Goal: Information Seeking & Learning: Learn about a topic

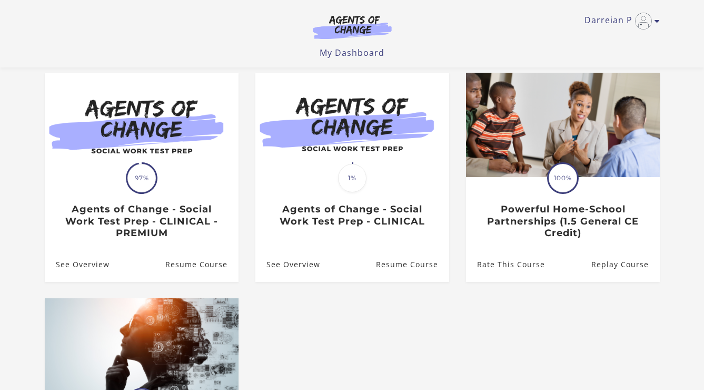
scroll to position [105, 0]
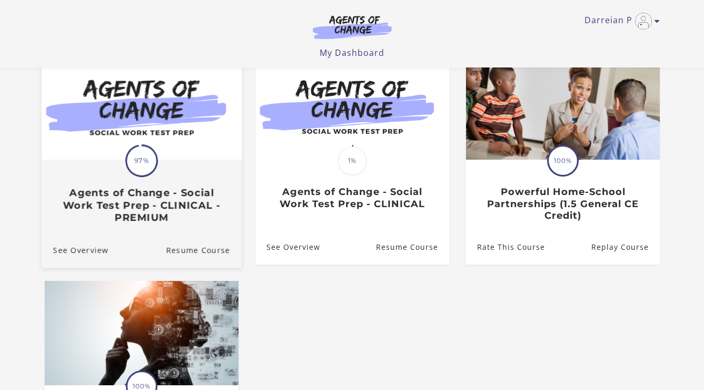
click at [162, 221] on h3 "Agents of Change - Social Work Test Prep - CLINICAL - PREMIUM" at bounding box center [141, 204] width 177 height 37
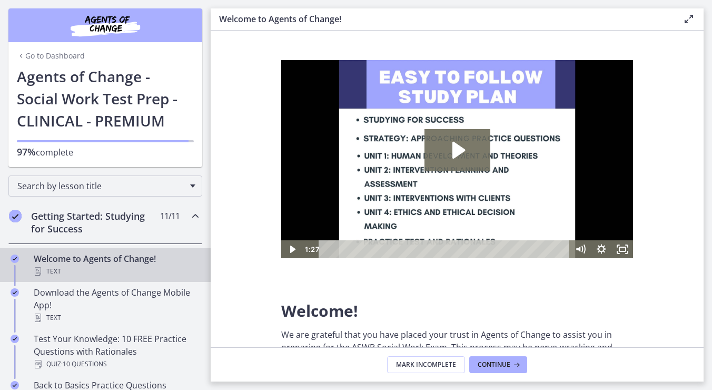
click at [42, 224] on h2 "Getting Started: Studying for Success" at bounding box center [95, 222] width 128 height 25
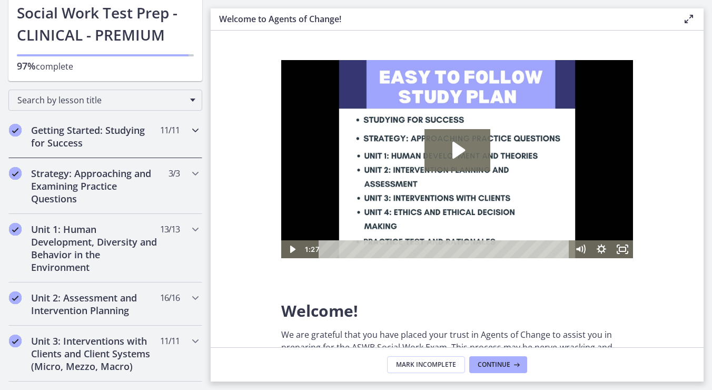
scroll to position [158, 0]
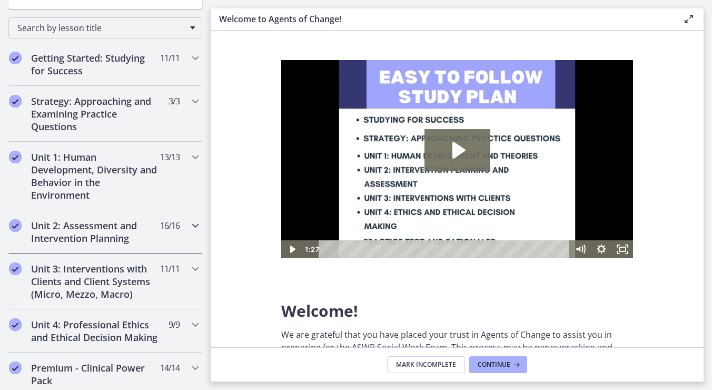
click at [77, 231] on h2 "Unit 2: Assessment and Intervention Planning" at bounding box center [95, 231] width 128 height 25
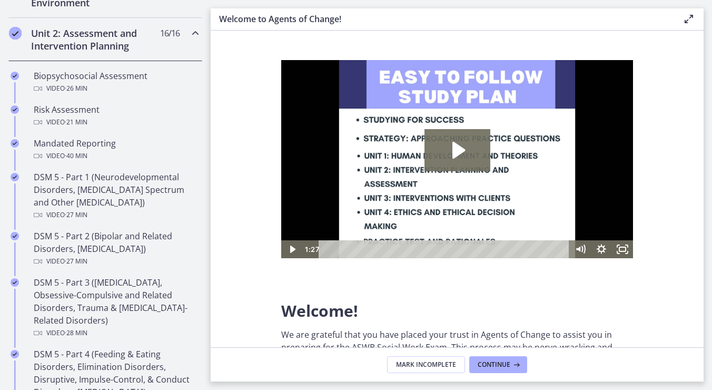
scroll to position [369, 0]
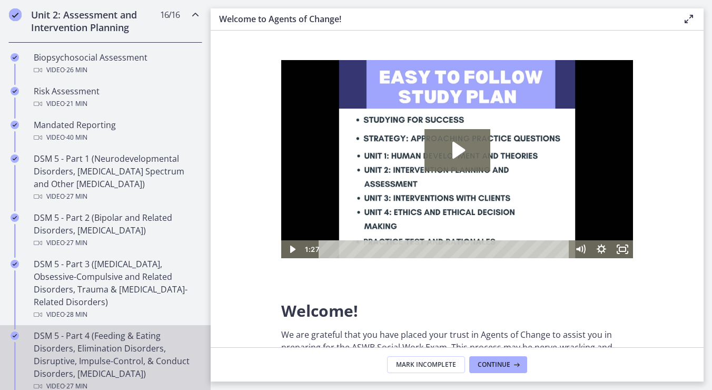
click at [128, 346] on div "DSM 5 - Part 4 (Feeding & Eating Disorders, Elimination Disorders, Disruptive, …" at bounding box center [116, 360] width 164 height 63
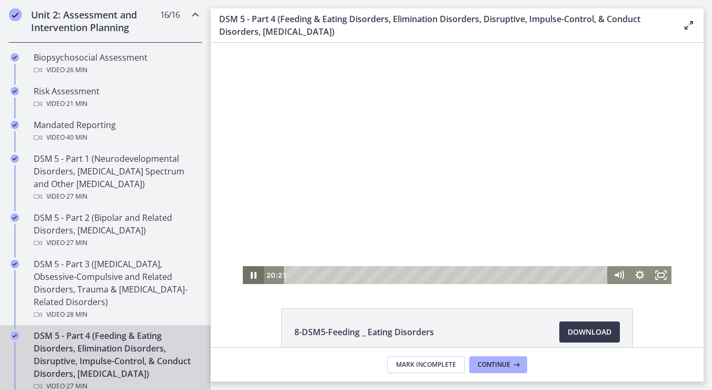
click at [243, 275] on icon "Pause" at bounding box center [253, 275] width 21 height 18
drag, startPoint x: 654, startPoint y: 277, endPoint x: 1002, endPoint y: 411, distance: 372.2
click at [654, 277] on icon "Fullscreen" at bounding box center [660, 275] width 21 height 18
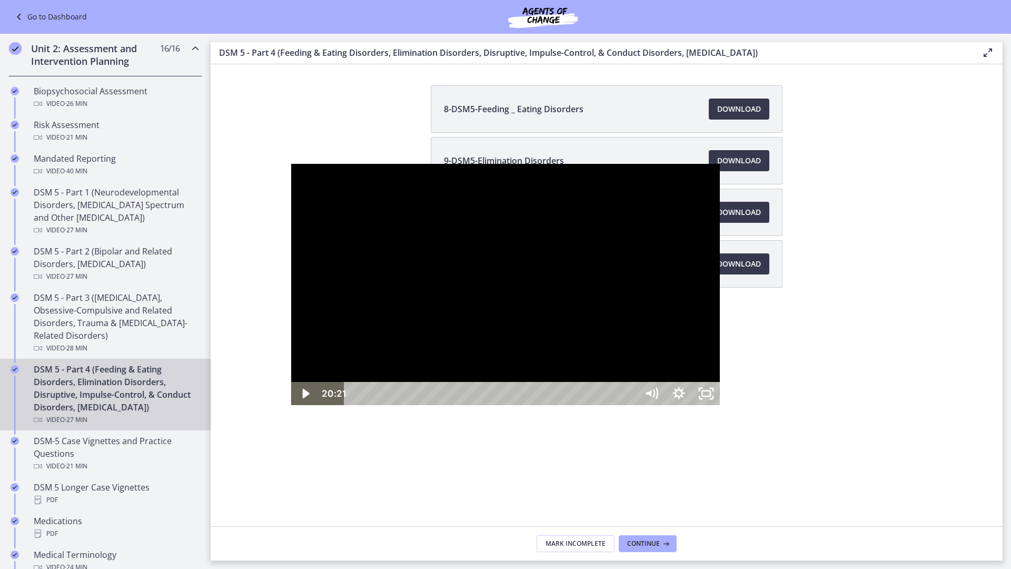
drag, startPoint x: 316, startPoint y: 251, endPoint x: 329, endPoint y: 247, distance: 13.7
click at [315, 252] on div at bounding box center [505, 284] width 429 height 241
click at [483, 164] on div at bounding box center [505, 284] width 429 height 241
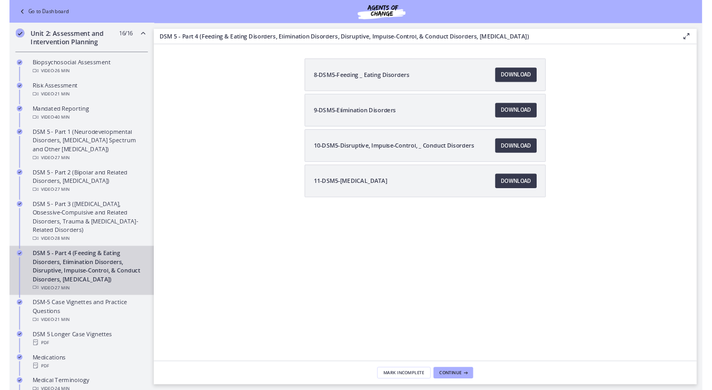
scroll to position [369, 0]
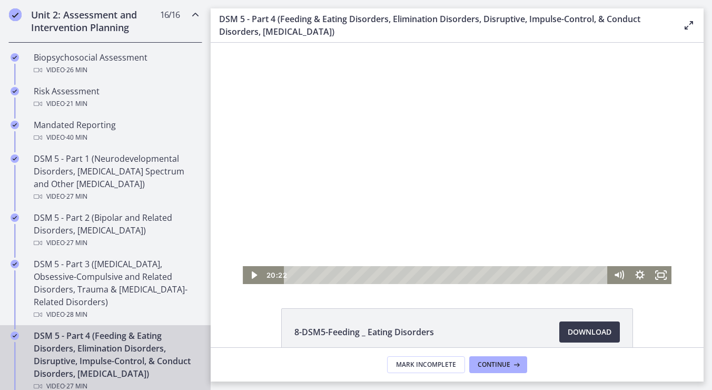
click at [447, 193] on div at bounding box center [457, 163] width 429 height 241
click at [441, 160] on div at bounding box center [457, 163] width 429 height 241
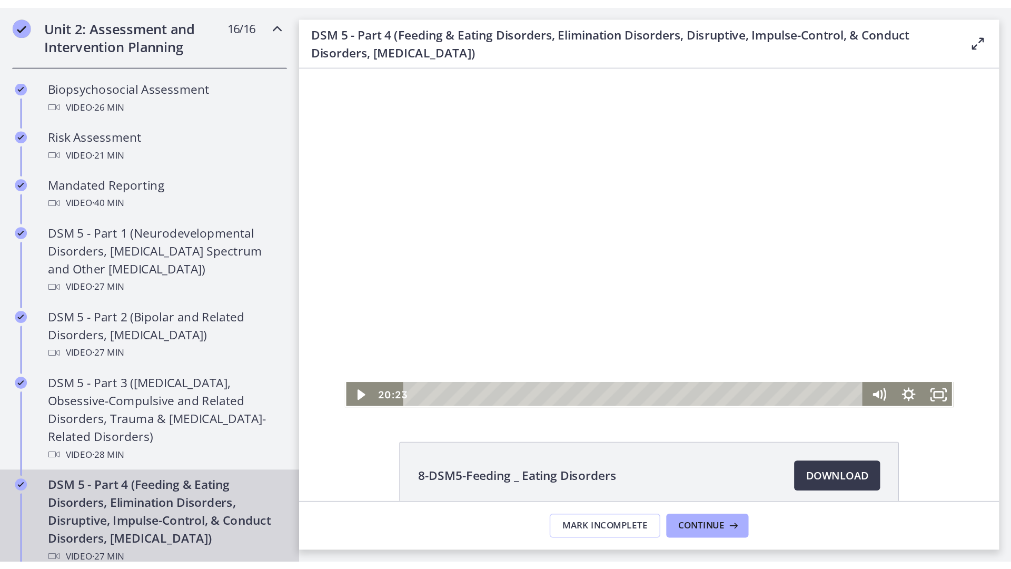
scroll to position [0, 0]
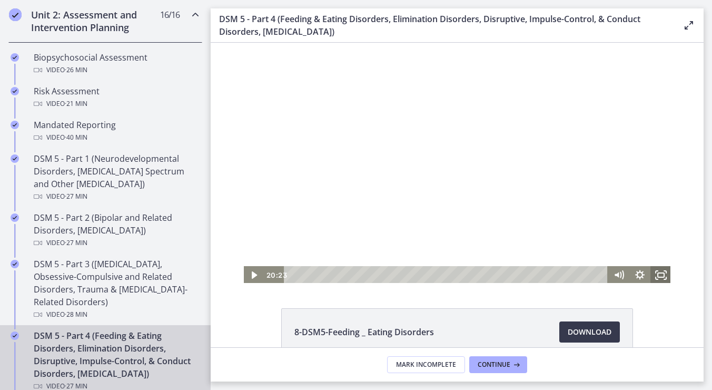
click at [664, 278] on icon "Fullscreen" at bounding box center [665, 278] width 2 height 2
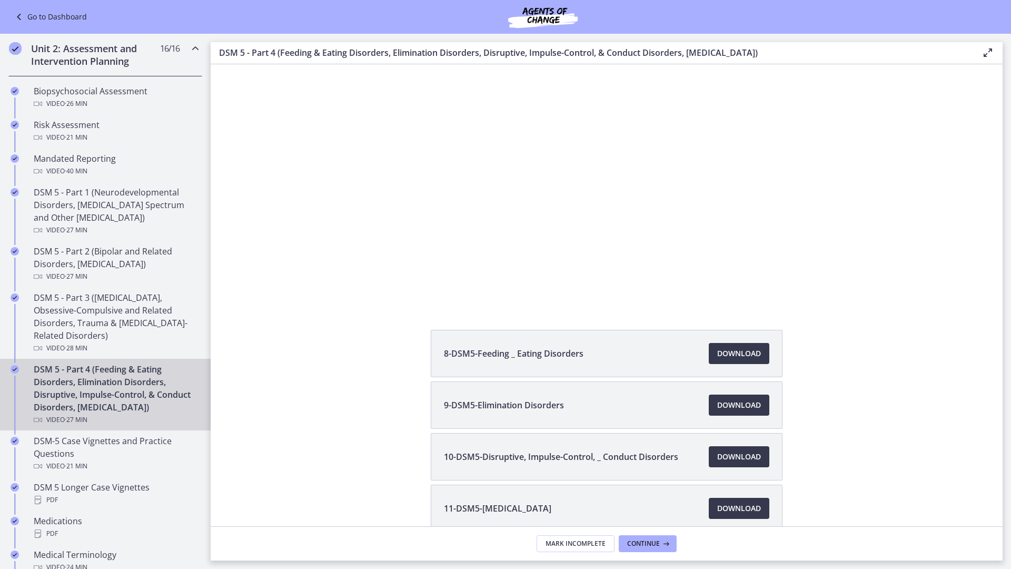
scroll to position [369, 0]
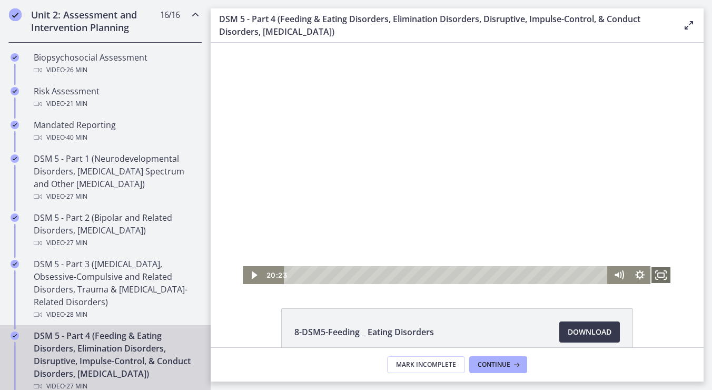
drag, startPoint x: 661, startPoint y: 273, endPoint x: 1009, endPoint y: 406, distance: 372.2
click at [661, 273] on icon "Fullscreen" at bounding box center [660, 275] width 21 height 18
click at [662, 275] on icon "Fullscreen" at bounding box center [660, 275] width 25 height 22
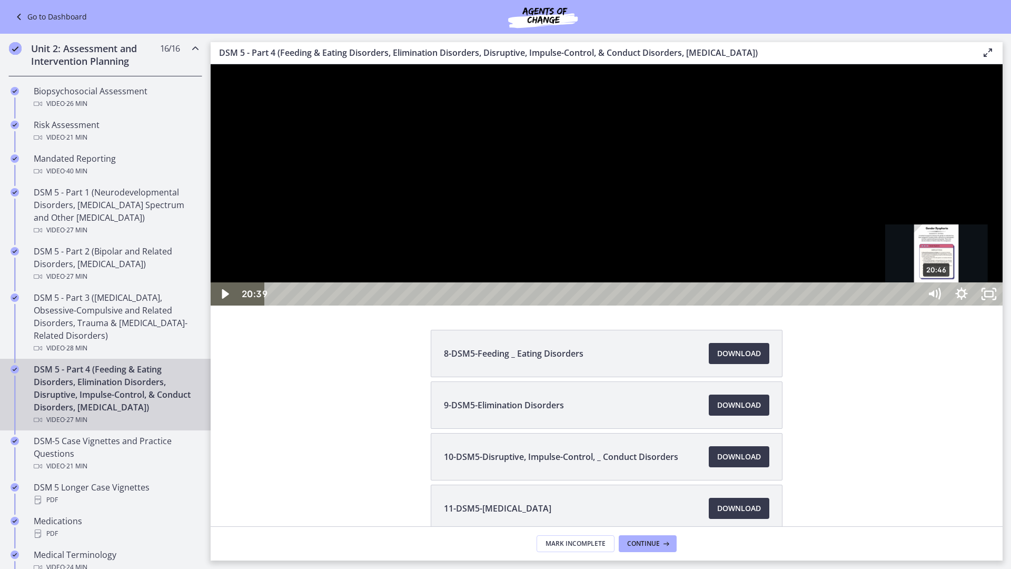
click at [711, 305] on div "20:46" at bounding box center [594, 293] width 639 height 23
click at [711, 305] on div "21:08" at bounding box center [594, 293] width 639 height 23
click at [711, 305] on div "21:12" at bounding box center [594, 293] width 639 height 23
click at [711, 305] on div "21:17" at bounding box center [594, 293] width 639 height 23
click at [711, 305] on div "21:22" at bounding box center [594, 293] width 639 height 23
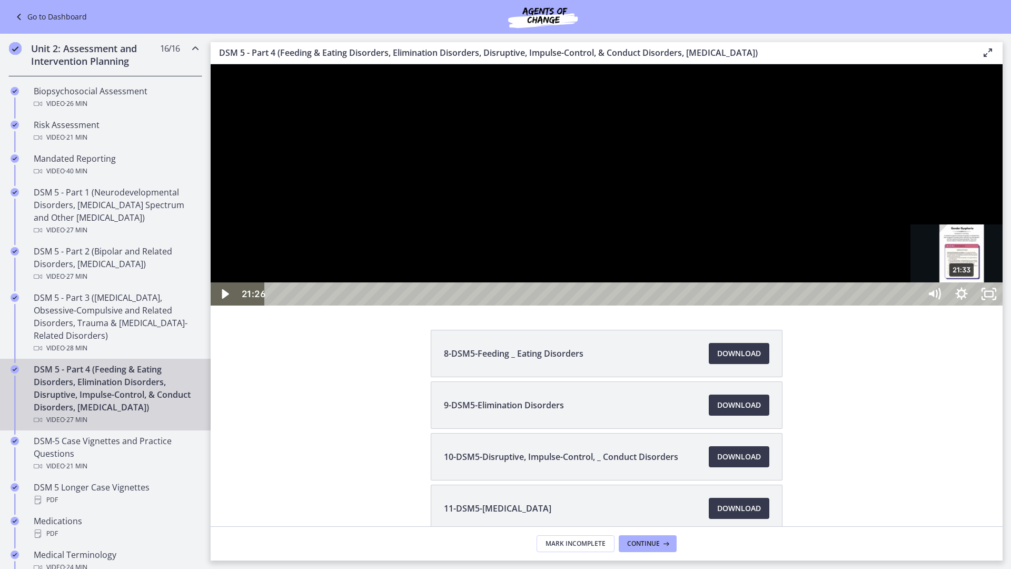
click at [711, 305] on div "21:33" at bounding box center [594, 293] width 639 height 23
click at [711, 305] on div "21:46" at bounding box center [594, 293] width 639 height 23
click at [711, 305] on div "21:53" at bounding box center [594, 293] width 639 height 23
click at [711, 305] on div "22:01" at bounding box center [594, 293] width 639 height 23
click at [711, 305] on div "22:08" at bounding box center [594, 293] width 639 height 23
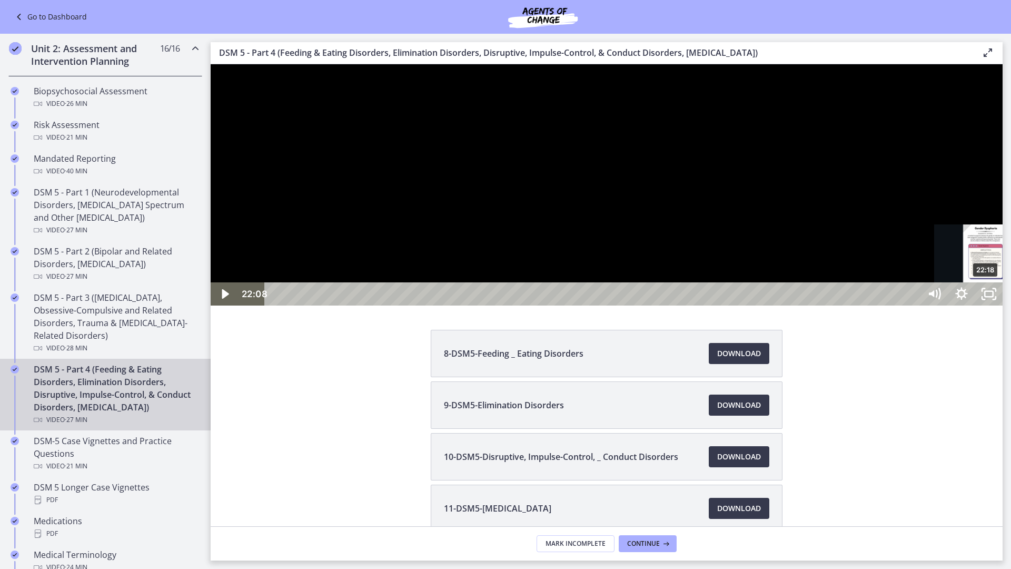
click at [711, 305] on div "22:18" at bounding box center [594, 293] width 639 height 23
click at [711, 305] on div "22:26" at bounding box center [594, 293] width 639 height 23
click at [711, 305] on div "22:32" at bounding box center [594, 293] width 639 height 23
click at [711, 305] on div "22:54" at bounding box center [594, 293] width 639 height 23
click at [676, 184] on div at bounding box center [607, 184] width 792 height 241
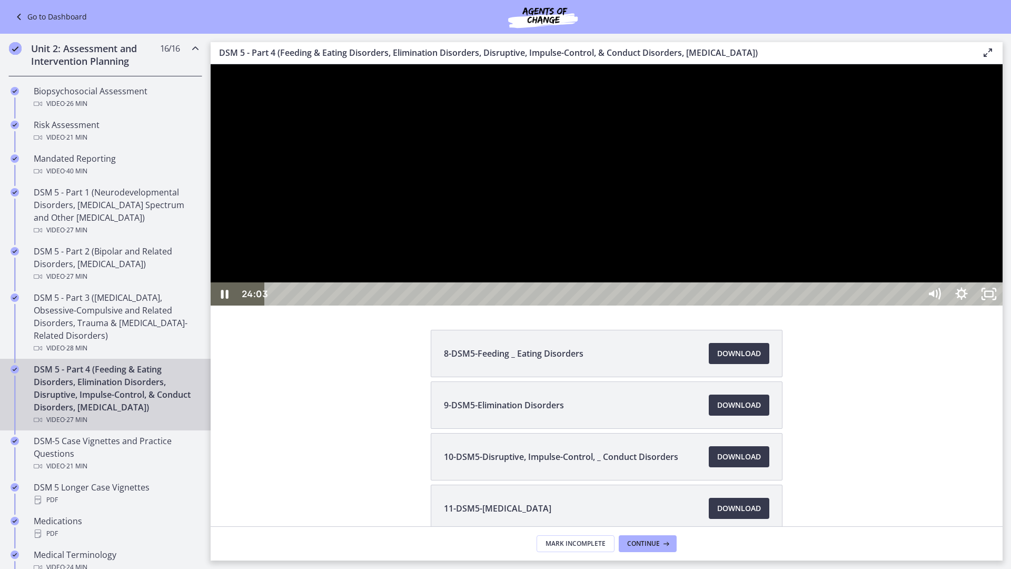
click at [710, 305] on div at bounding box center [607, 184] width 792 height 241
click at [711, 305] on div at bounding box center [607, 184] width 792 height 241
click at [711, 305] on div "23:24" at bounding box center [594, 293] width 639 height 23
click at [711, 305] on div "23:35" at bounding box center [594, 293] width 639 height 23
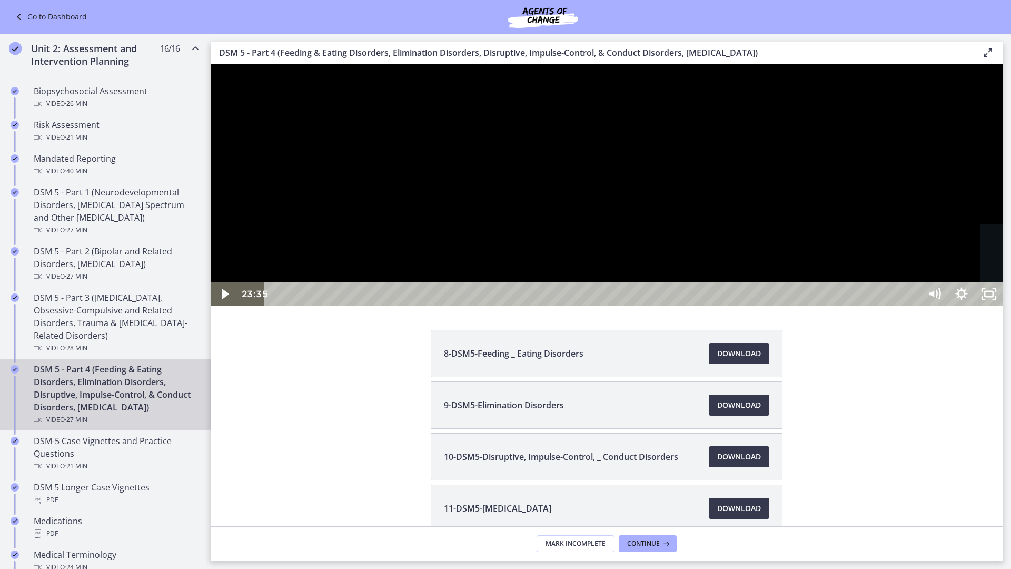
click at [711, 305] on div "23:44" at bounding box center [594, 293] width 639 height 23
click at [711, 305] on div "23:54" at bounding box center [594, 293] width 639 height 23
click at [711, 305] on div "24:02" at bounding box center [594, 293] width 639 height 23
drag, startPoint x: 761, startPoint y: 372, endPoint x: 797, endPoint y: 374, distance: 36.4
click at [711, 305] on div at bounding box center [607, 184] width 792 height 241
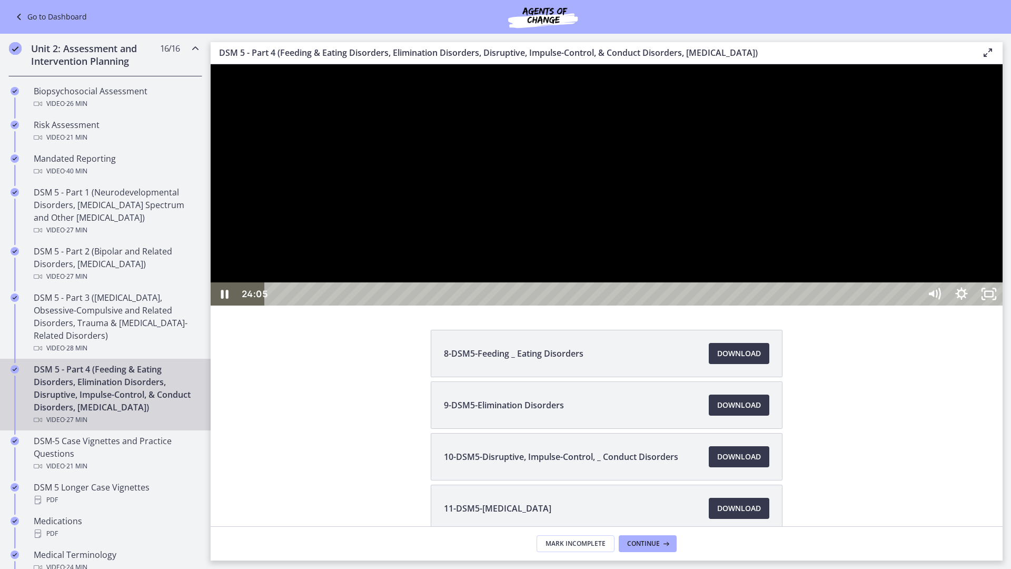
click at [711, 305] on div at bounding box center [607, 184] width 792 height 241
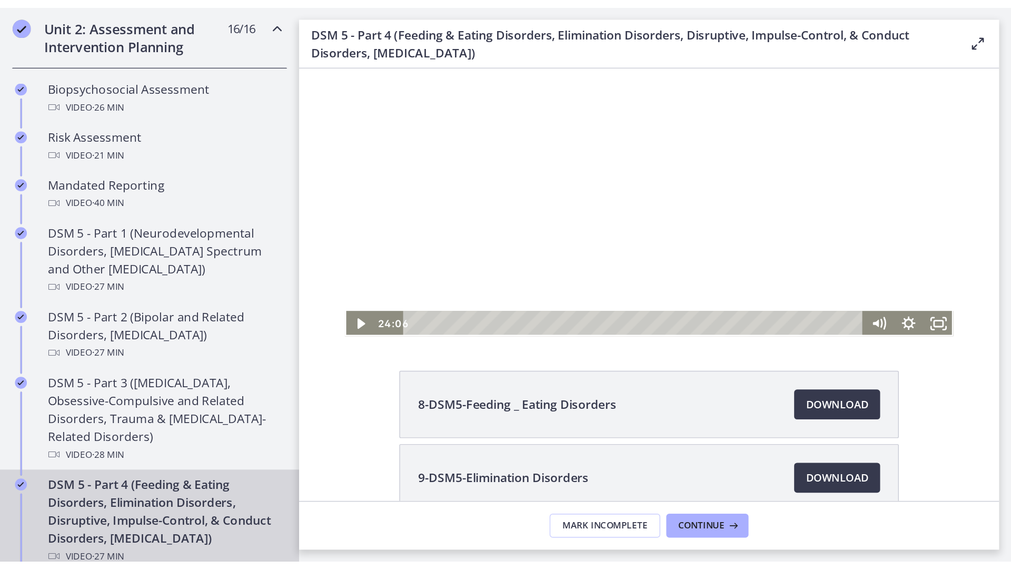
scroll to position [0, 0]
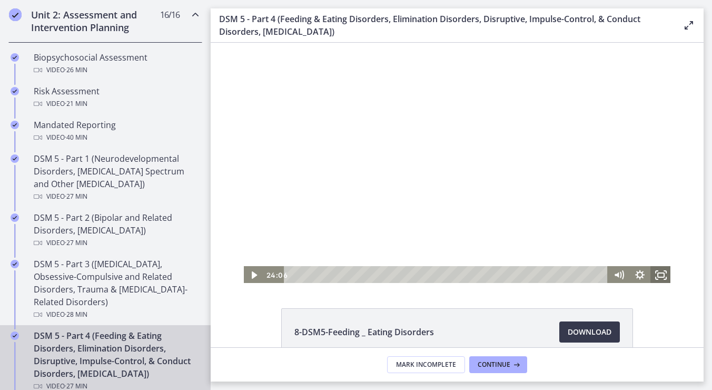
click at [658, 280] on icon "Fullscreen" at bounding box center [660, 275] width 21 height 18
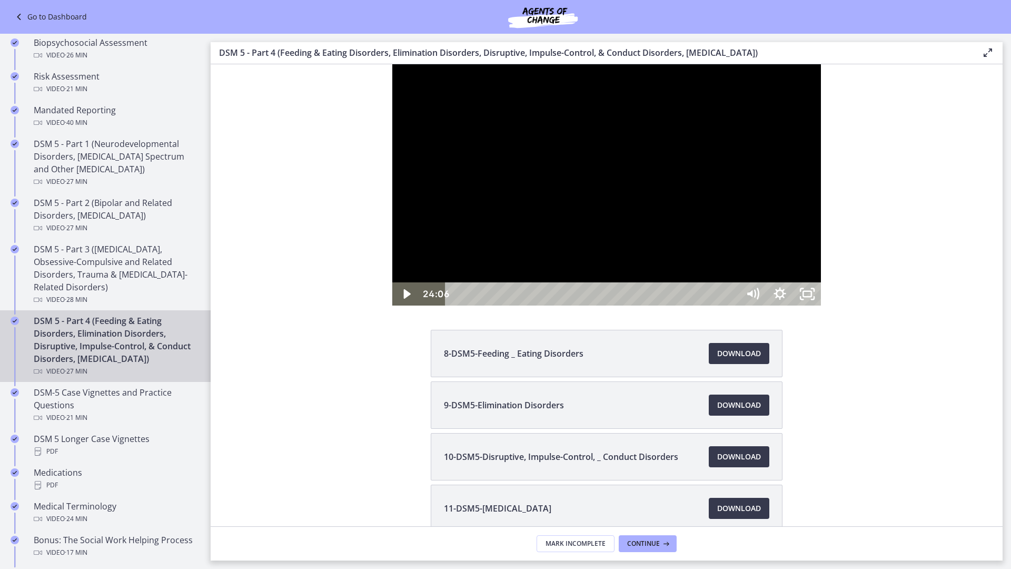
scroll to position [320, 0]
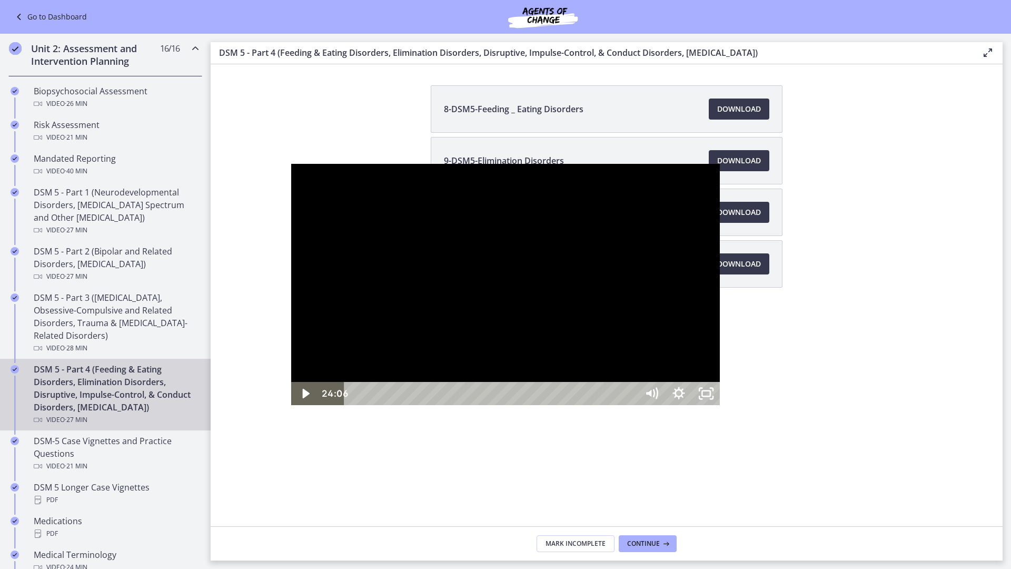
click at [631, 389] on div "24:26" at bounding box center [492, 393] width 276 height 23
click at [631, 389] on div "24:34" at bounding box center [492, 393] width 276 height 23
click at [631, 389] on div "24:40" at bounding box center [492, 393] width 276 height 23
click at [631, 389] on div "24:50" at bounding box center [492, 393] width 276 height 23
click at [631, 389] on div "25:00" at bounding box center [492, 393] width 276 height 23
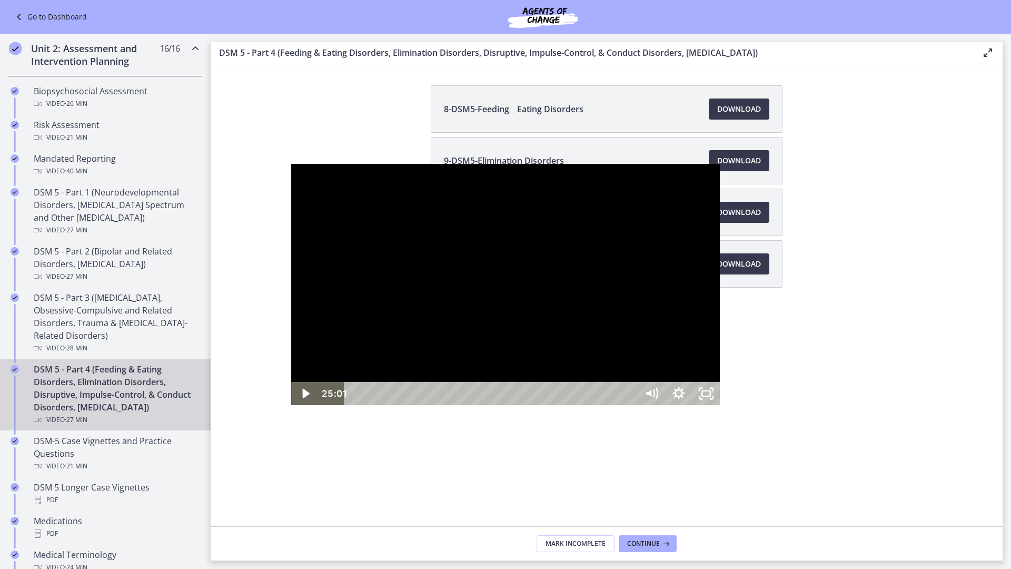
click at [631, 389] on div "25:15" at bounding box center [492, 393] width 276 height 23
click at [631, 389] on div "25:31" at bounding box center [492, 393] width 276 height 23
click at [631, 389] on div "25:40" at bounding box center [492, 393] width 276 height 23
click at [631, 389] on div "25:53" at bounding box center [492, 393] width 276 height 23
click at [631, 389] on div "26:03" at bounding box center [492, 393] width 276 height 23
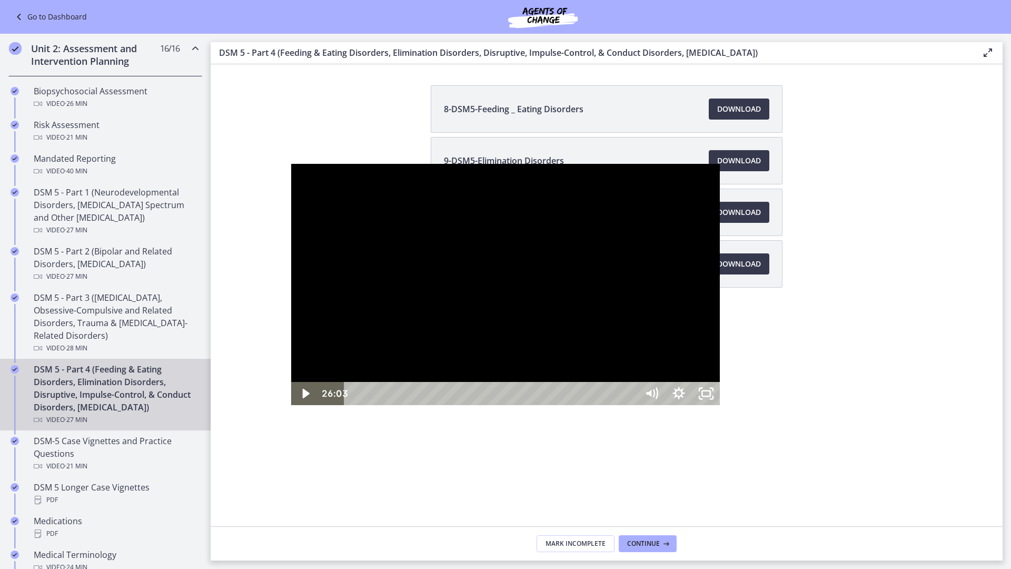
click at [631, 389] on div "26:12" at bounding box center [492, 393] width 276 height 23
click at [631, 389] on div "26:20" at bounding box center [492, 393] width 276 height 23
click at [631, 389] on div "26:33" at bounding box center [492, 393] width 276 height 23
click at [631, 389] on div "26:45" at bounding box center [492, 393] width 276 height 23
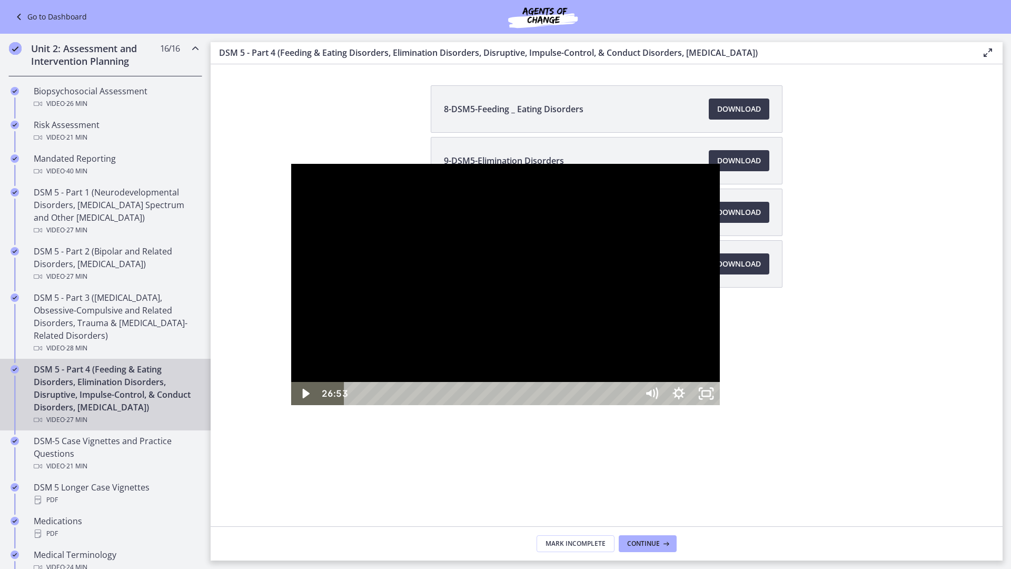
click at [633, 164] on div at bounding box center [505, 284] width 429 height 241
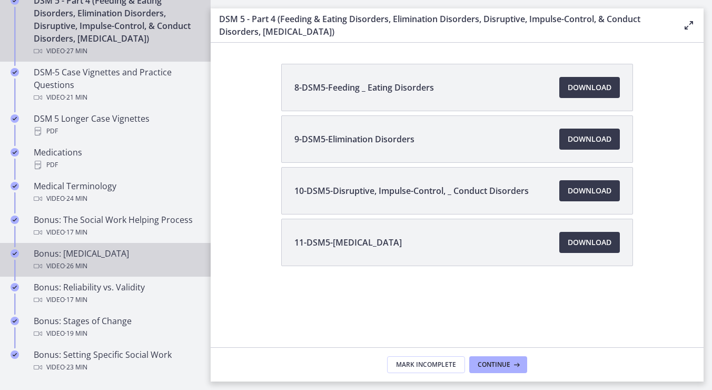
scroll to position [684, 0]
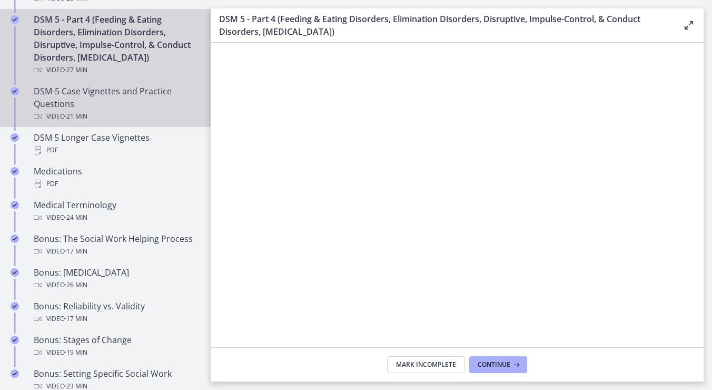
click at [71, 116] on div "DSM-5 Case Vignettes and Practice Questions Video · 21 min" at bounding box center [116, 104] width 164 height 38
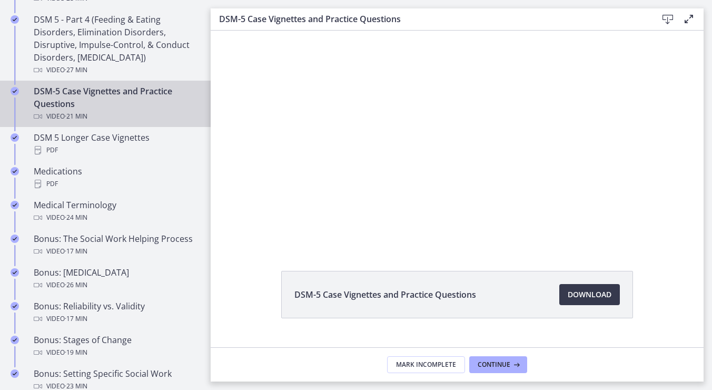
scroll to position [56, 0]
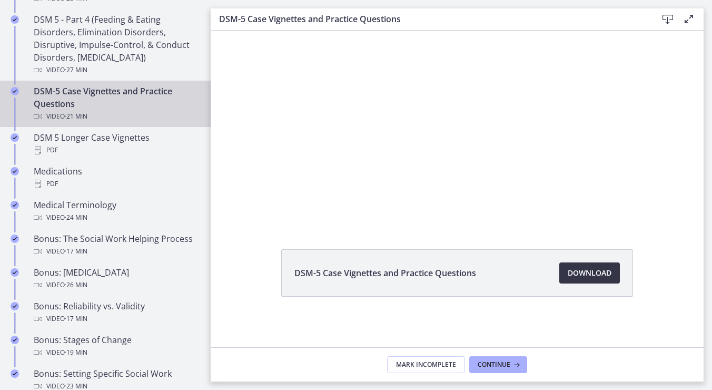
click at [577, 271] on span "Download Opens in a new window" at bounding box center [590, 272] width 44 height 13
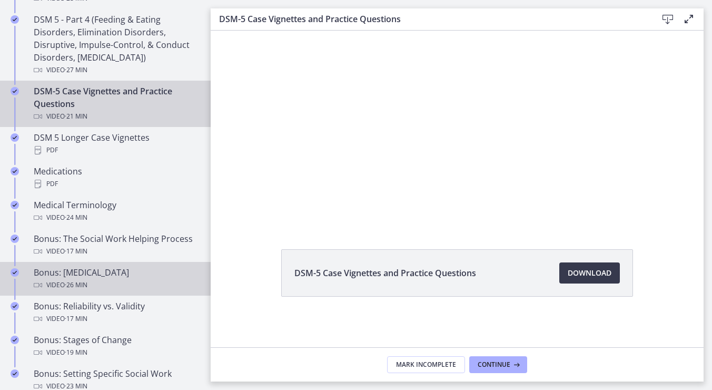
click at [116, 280] on div "Video · 26 min" at bounding box center [116, 285] width 164 height 13
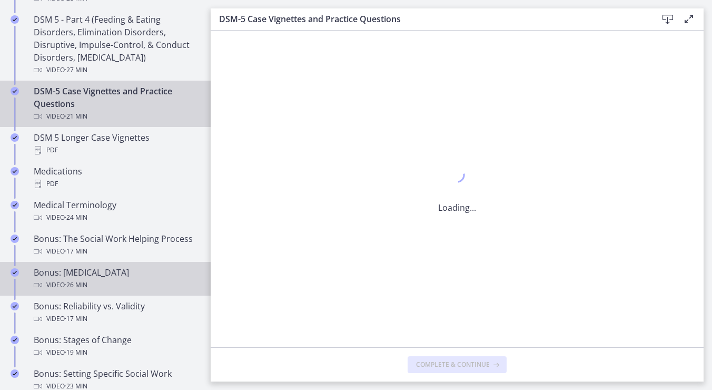
scroll to position [0, 0]
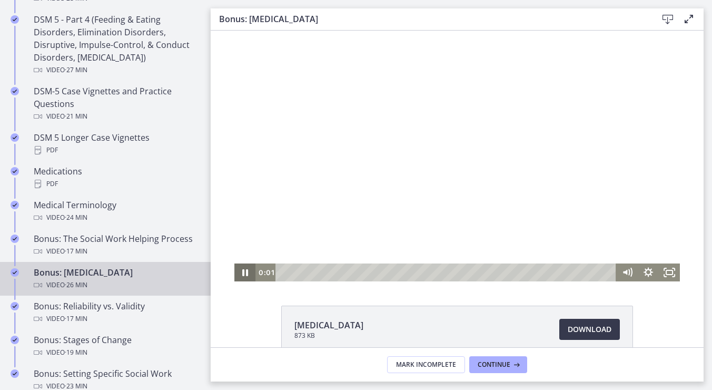
click at [242, 270] on icon "Pause" at bounding box center [245, 272] width 6 height 7
